Goal: Task Accomplishment & Management: Use online tool/utility

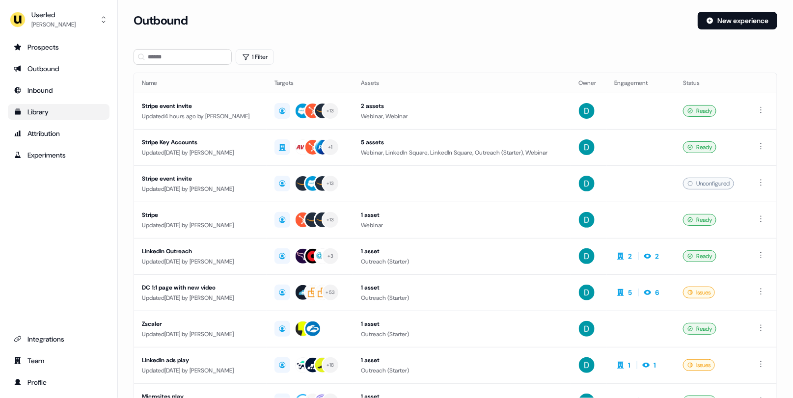
click at [65, 113] on div "Library" at bounding box center [59, 112] width 90 height 10
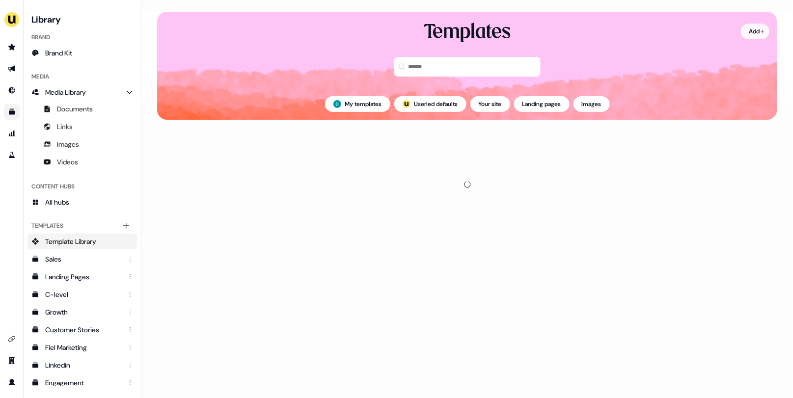
click at [750, 34] on html "For the best experience switch devices to a bigger screen. Go to [DOMAIN_NAME] …" at bounding box center [396, 199] width 793 height 398
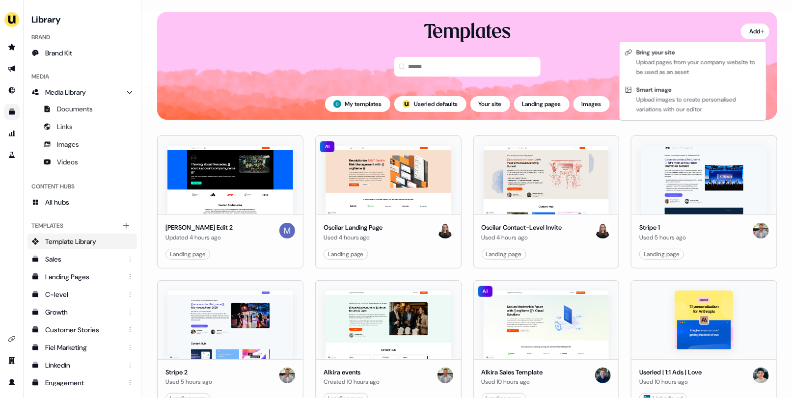
click at [73, 195] on html "For the best experience switch devices to a bigger screen. Go to [DOMAIN_NAME] …" at bounding box center [396, 199] width 793 height 398
click at [73, 195] on link "All hubs" at bounding box center [83, 203] width 110 height 16
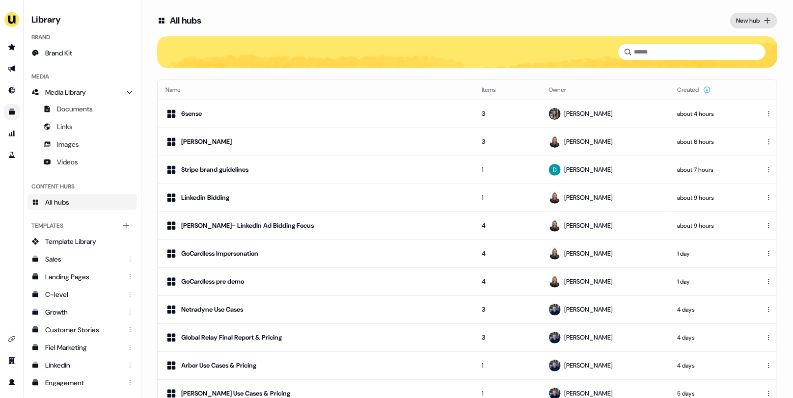
click at [739, 19] on div "New hub" at bounding box center [748, 21] width 24 height 10
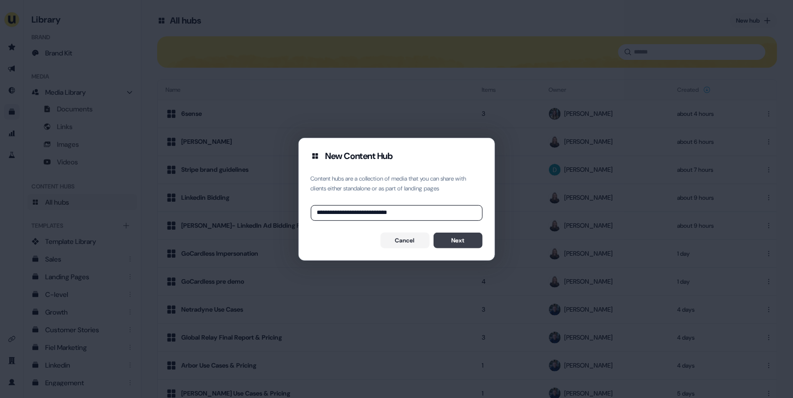
type input "**********"
click at [462, 241] on button "Next" at bounding box center [458, 241] width 49 height 16
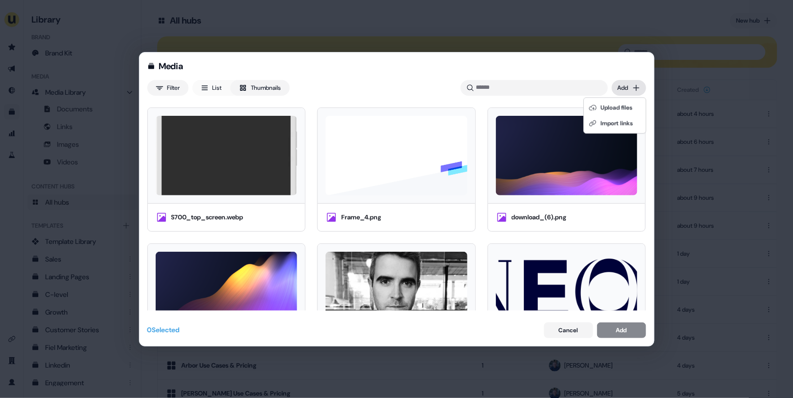
click at [629, 84] on div "Media Filter List Thumbnails Uploaded Add S700_top_screen.webp Frame_4.png down…" at bounding box center [396, 199] width 793 height 398
click at [622, 112] on div "Upload files" at bounding box center [615, 108] width 58 height 16
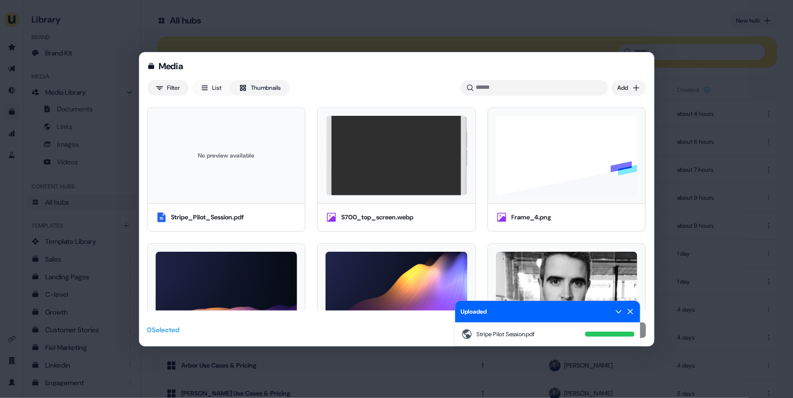
click at [626, 307] on div "Uploaded" at bounding box center [547, 312] width 185 height 22
click at [629, 310] on icon at bounding box center [630, 311] width 5 height 5
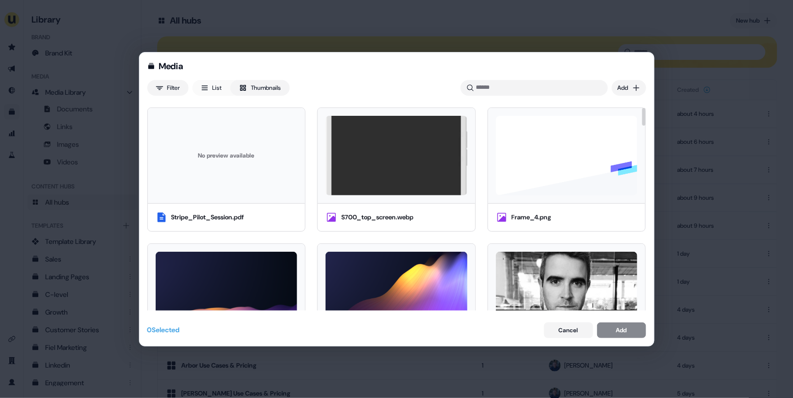
click at [232, 181] on div "No preview available" at bounding box center [227, 156] width 142 height 80
click at [612, 329] on button "Add" at bounding box center [621, 331] width 49 height 16
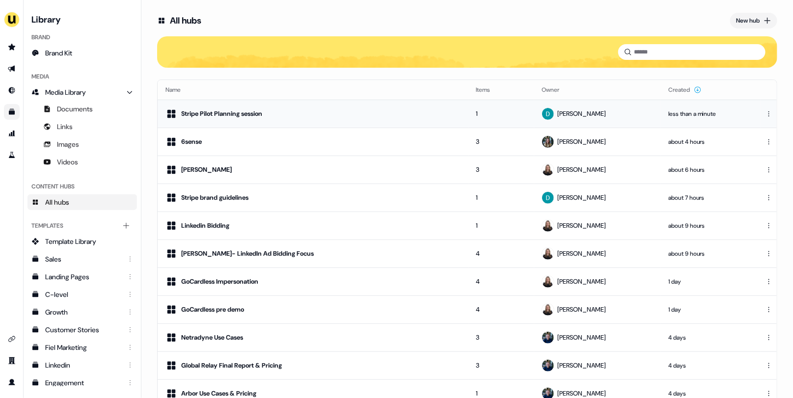
click at [358, 110] on div "Stripe Pilot Planning session" at bounding box center [313, 114] width 295 height 12
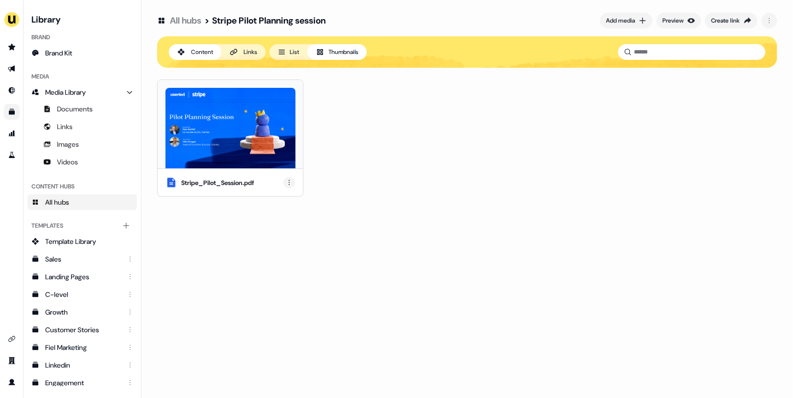
click at [285, 185] on html "For the best experience switch devices to a bigger screen. Go to [DOMAIN_NAME] …" at bounding box center [396, 199] width 793 height 398
click at [285, 220] on div "Rename" at bounding box center [290, 217] width 58 height 16
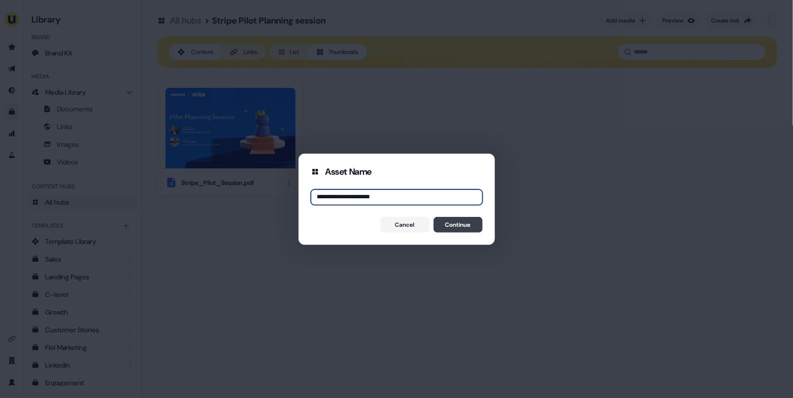
type input "**********"
click at [457, 226] on button "Continue" at bounding box center [458, 225] width 49 height 16
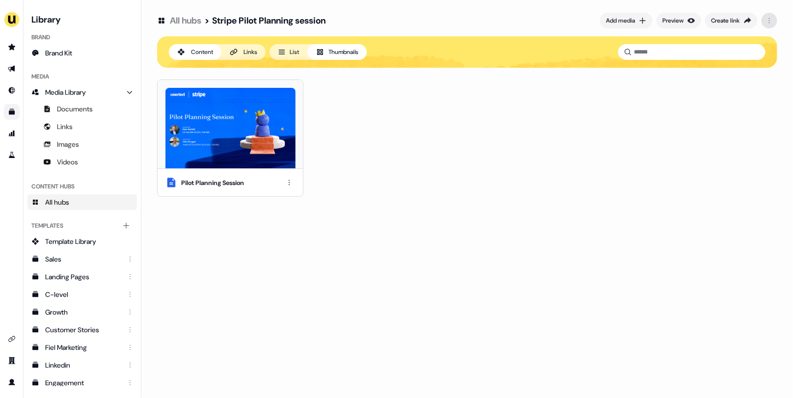
click at [764, 25] on html "For the best experience switch devices to a bigger screen. Go to [DOMAIN_NAME] …" at bounding box center [396, 199] width 793 height 398
click at [747, 43] on div "Rename" at bounding box center [762, 41] width 58 height 16
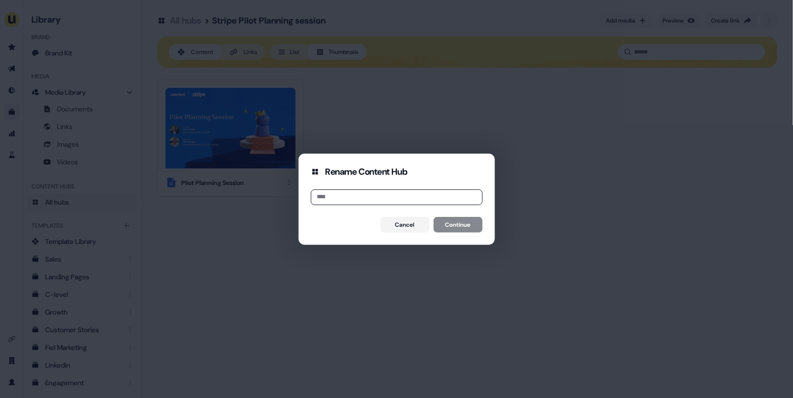
type input "*"
type input "**********"
click at [470, 217] on button "Continue" at bounding box center [458, 225] width 49 height 16
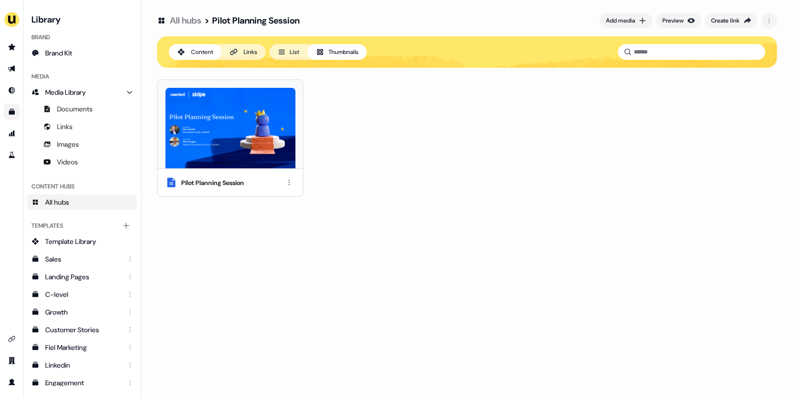
click at [258, 110] on img at bounding box center [231, 128] width 130 height 81
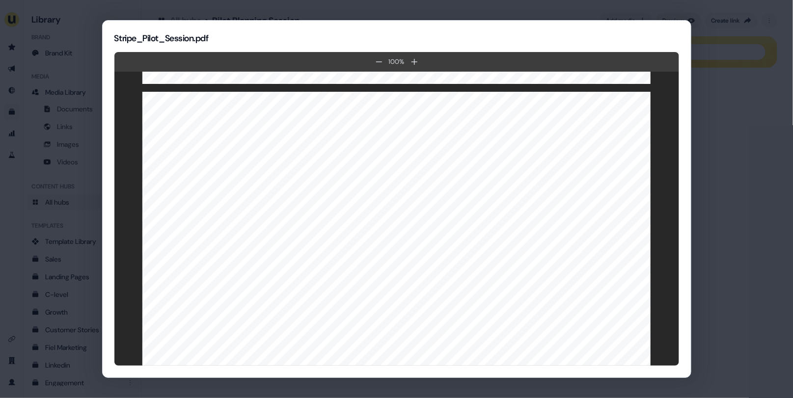
scroll to position [2399, 0]
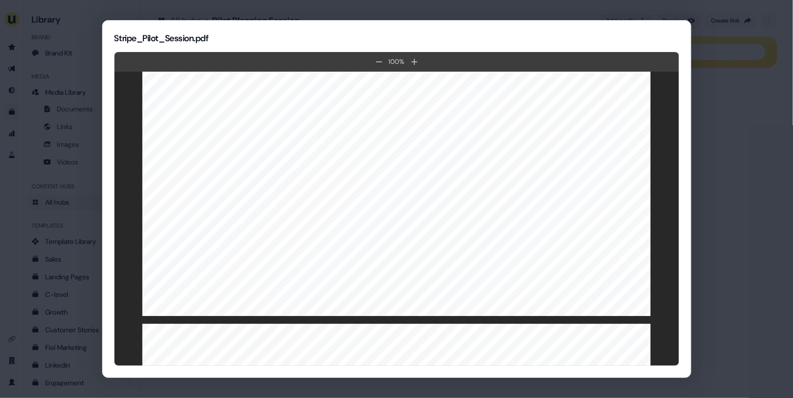
click at [687, 164] on div "Stripe_Pilot_Session.pdf 100 %" at bounding box center [397, 199] width 590 height 359
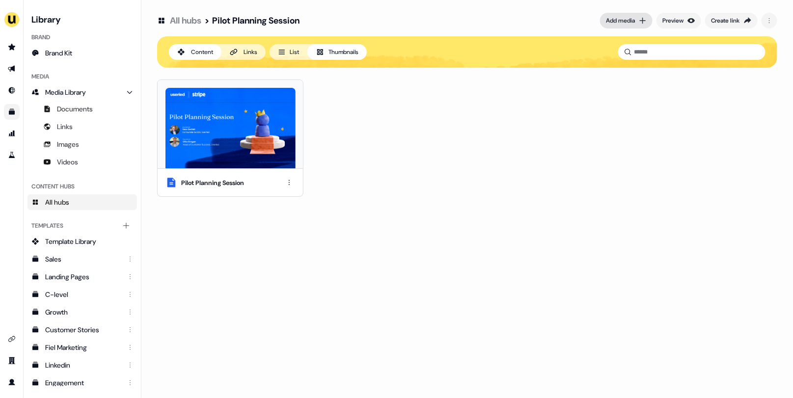
click at [600, 21] on button "Add media" at bounding box center [626, 21] width 53 height 16
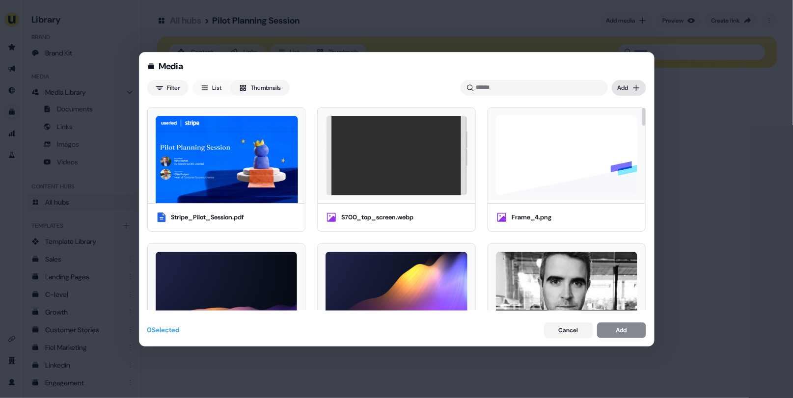
click at [620, 91] on div "Media Filter List Thumbnails Uploaded Add Stripe_Pilot_Session.pdf S700_top_scr…" at bounding box center [396, 199] width 793 height 398
click at [619, 107] on div "Upload files" at bounding box center [615, 108] width 58 height 16
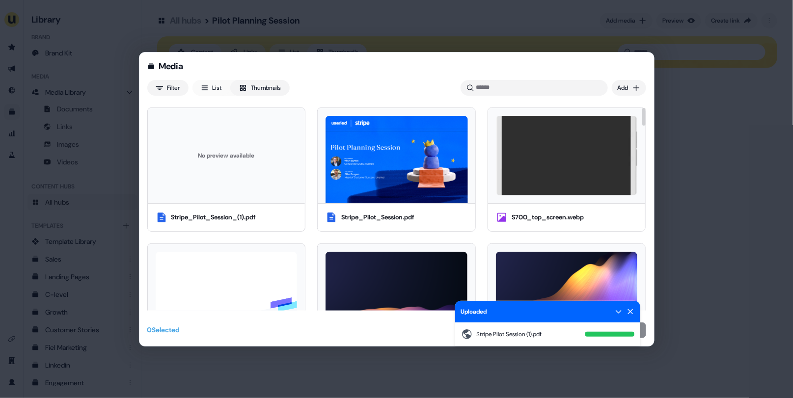
click at [265, 197] on div "No preview available" at bounding box center [227, 155] width 158 height 95
click at [632, 315] on icon at bounding box center [631, 312] width 8 height 8
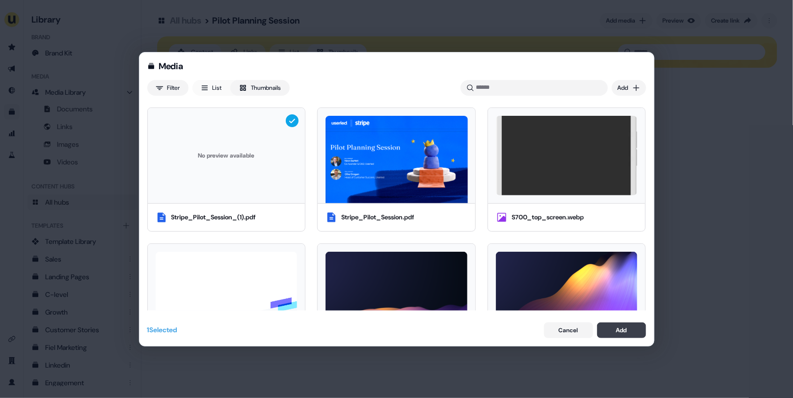
click at [633, 326] on button "Add" at bounding box center [621, 331] width 49 height 16
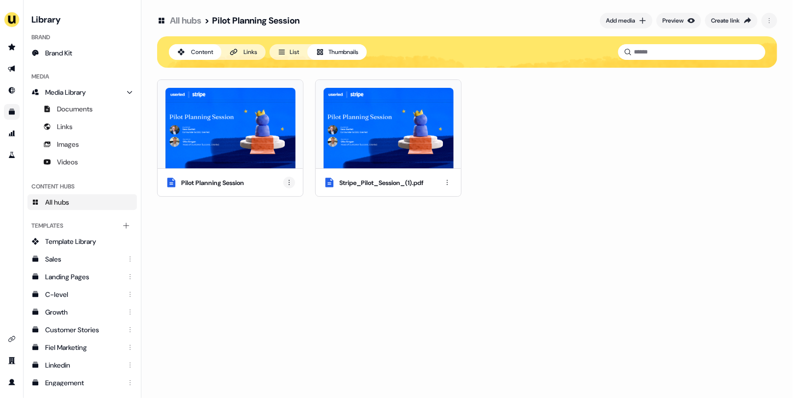
click at [290, 183] on html "For the best experience switch devices to a bigger screen. Go to [DOMAIN_NAME] …" at bounding box center [396, 199] width 793 height 398
click at [284, 228] on div "Remove" at bounding box center [290, 233] width 58 height 16
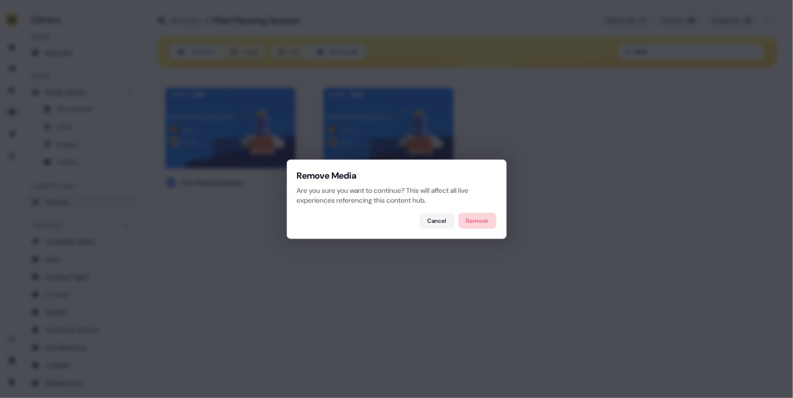
click at [483, 218] on button "Remove" at bounding box center [478, 221] width 38 height 16
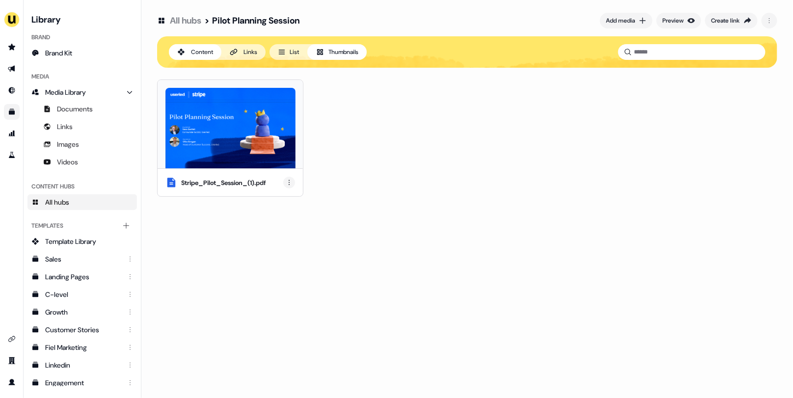
click at [292, 180] on html "For the best experience switch devices to a bigger screen. Go to [DOMAIN_NAME] …" at bounding box center [396, 199] width 793 height 398
click at [296, 223] on div "Rename" at bounding box center [290, 217] width 58 height 16
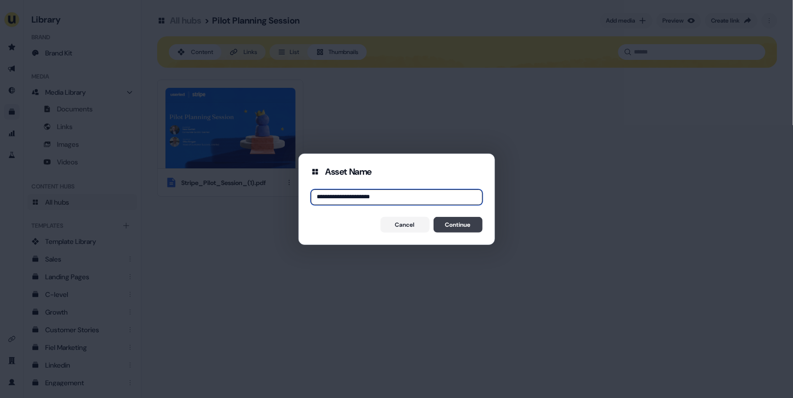
type input "**********"
click at [455, 221] on button "Continue" at bounding box center [458, 225] width 49 height 16
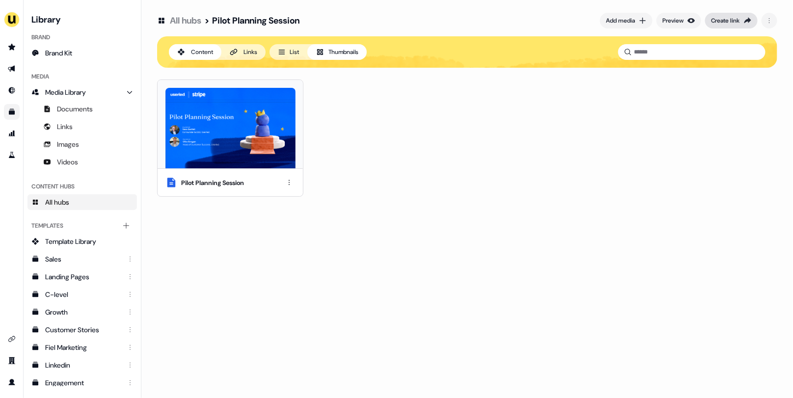
click at [730, 26] on button "Create link" at bounding box center [731, 21] width 53 height 16
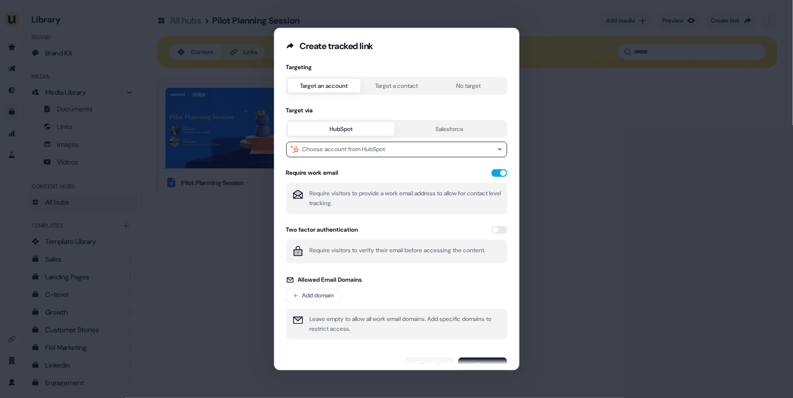
scroll to position [0, 0]
click at [454, 147] on button "Choose account from HubSpot" at bounding box center [396, 150] width 221 height 16
type input "******"
click at [395, 193] on div "Stripe" at bounding box center [394, 188] width 213 height 16
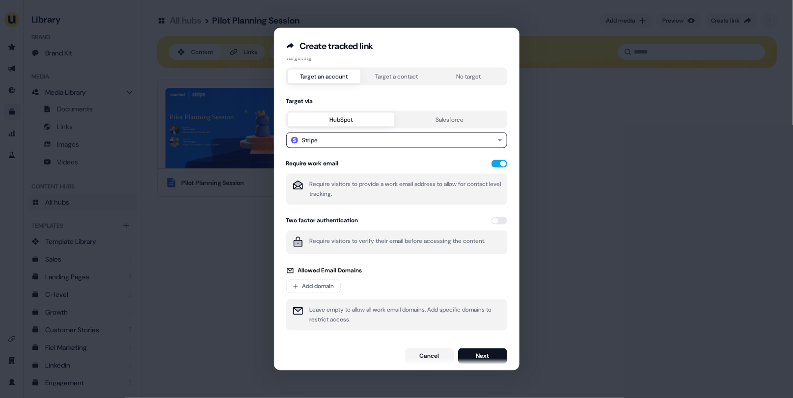
scroll to position [15, 0]
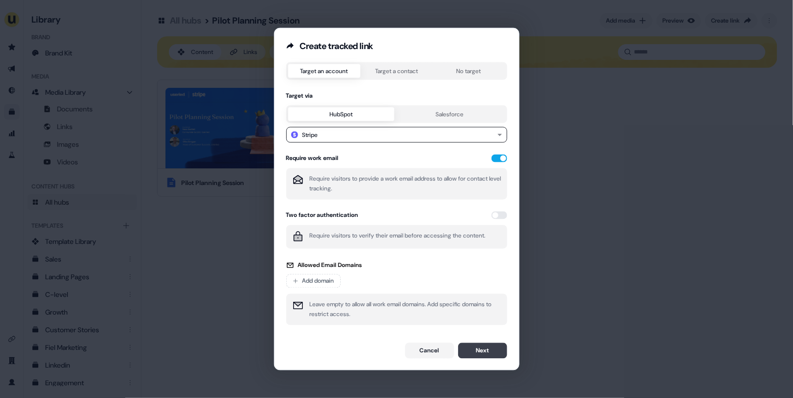
click at [474, 353] on button "Next" at bounding box center [482, 351] width 49 height 16
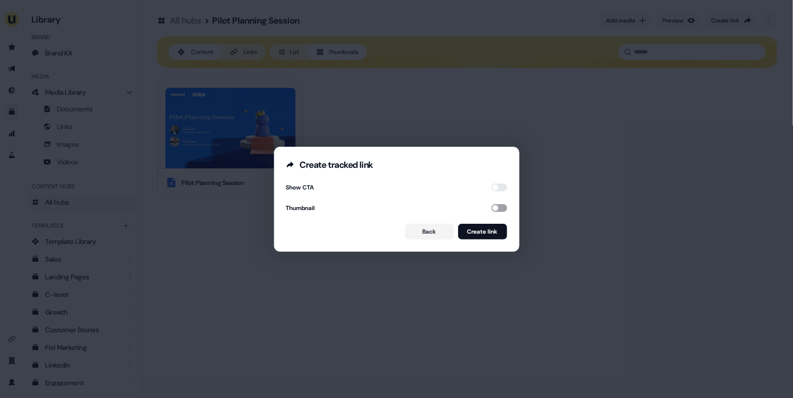
click at [493, 205] on button "button" at bounding box center [500, 208] width 16 height 8
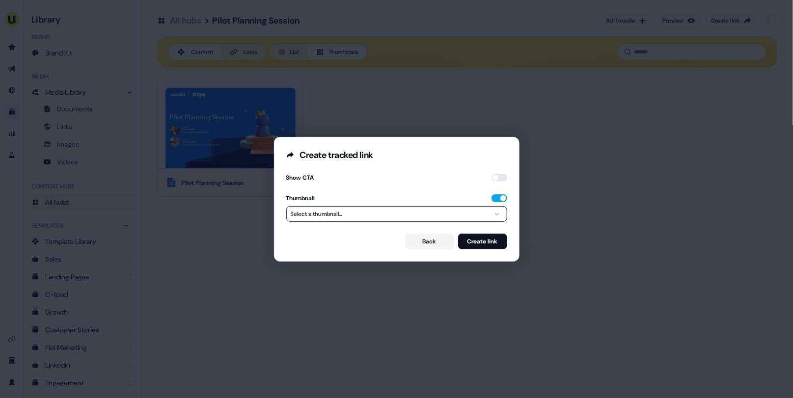
click at [453, 216] on button "Select a thumbnail..." at bounding box center [396, 214] width 221 height 16
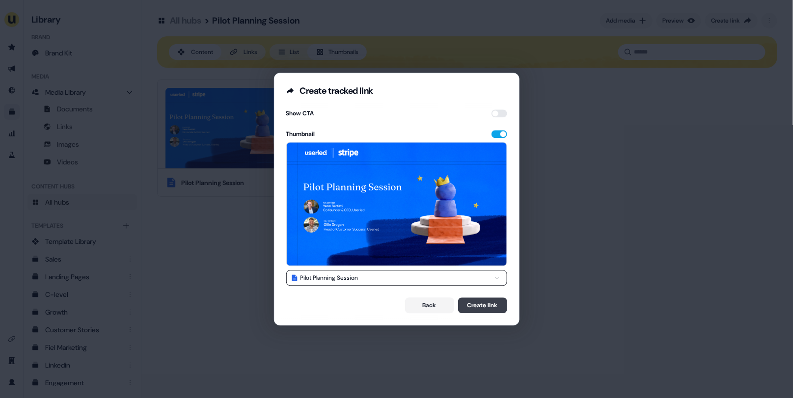
click at [489, 303] on button "Create link" at bounding box center [482, 306] width 49 height 16
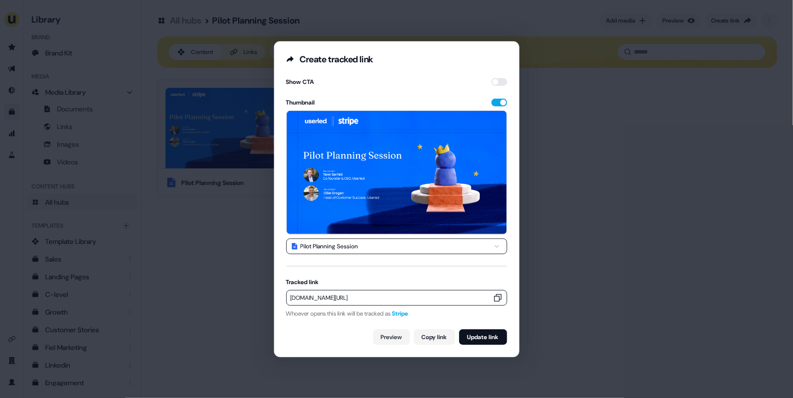
click at [495, 299] on icon "button" at bounding box center [498, 298] width 10 height 10
click at [394, 337] on link "Preview" at bounding box center [391, 338] width 37 height 16
click at [391, 339] on link "Preview" at bounding box center [391, 338] width 37 height 16
click at [510, 180] on div "**********" at bounding box center [397, 211] width 245 height 292
click at [602, 203] on div "**********" at bounding box center [396, 199] width 793 height 398
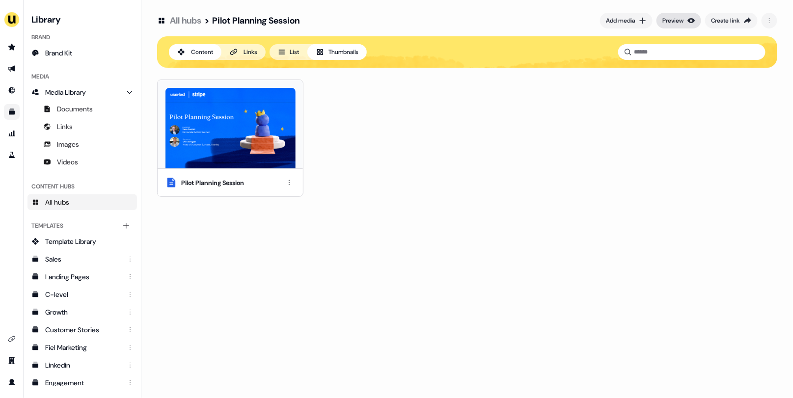
click at [676, 16] on div "Preview" at bounding box center [673, 21] width 21 height 10
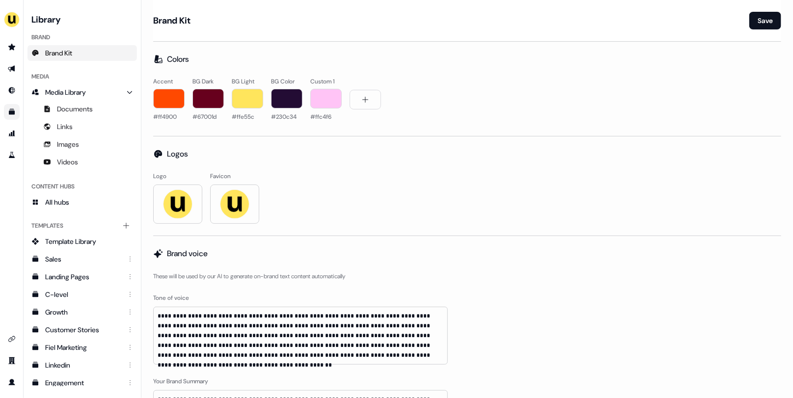
scroll to position [3145, 0]
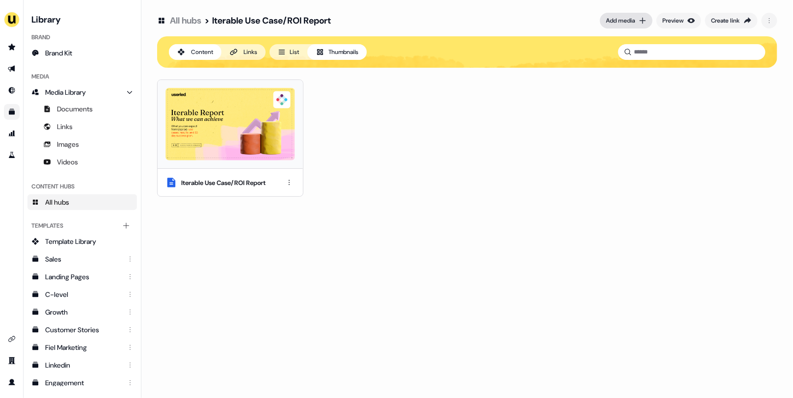
click at [622, 18] on div "Add media" at bounding box center [620, 21] width 29 height 10
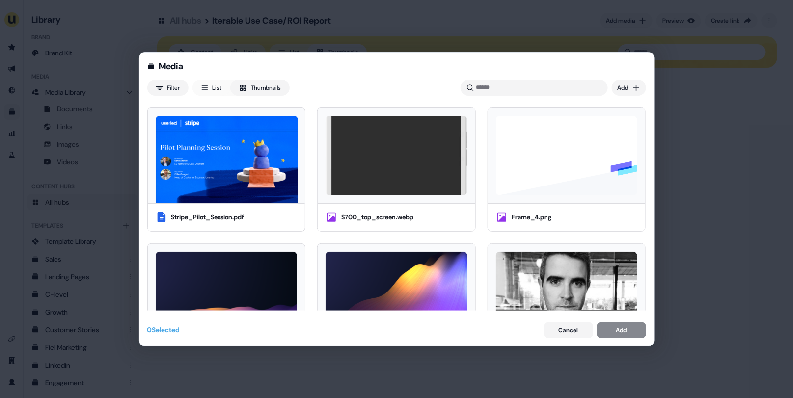
click at [698, 251] on div "Media Filter List Thumbnails Uploaded Add Stripe_Pilot_Session.pdf S700_top_scr…" at bounding box center [396, 199] width 793 height 398
